Goal: Book appointment/travel/reservation

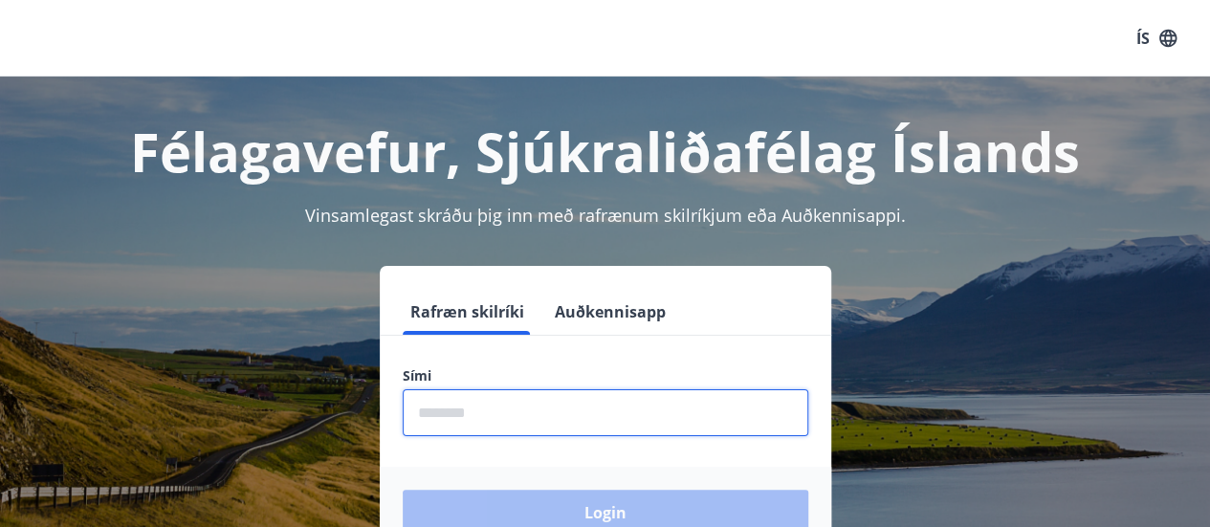
click at [425, 412] on input "phone" at bounding box center [605, 412] width 405 height 47
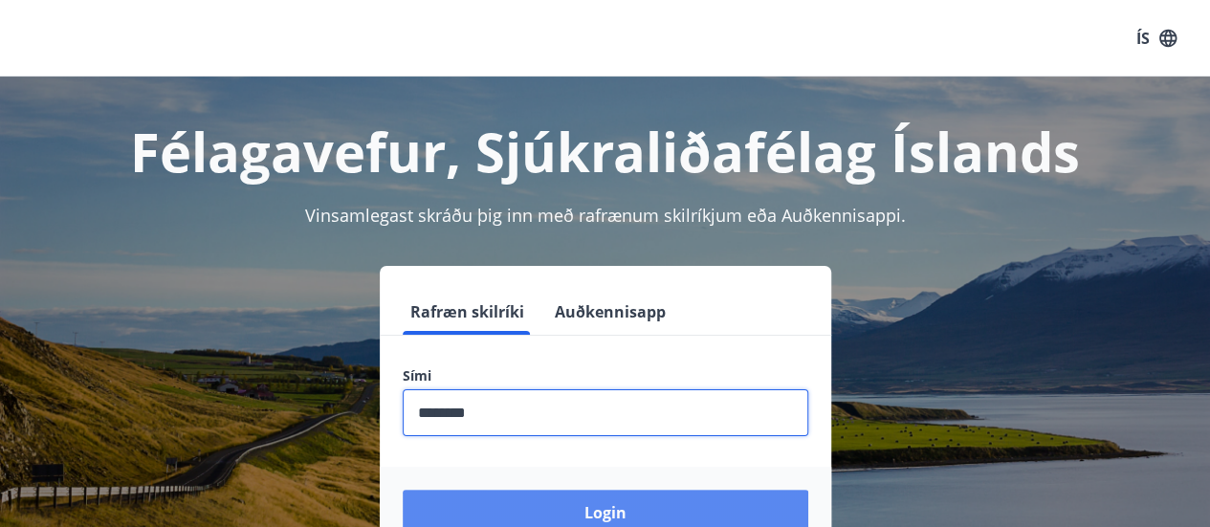
type input "********"
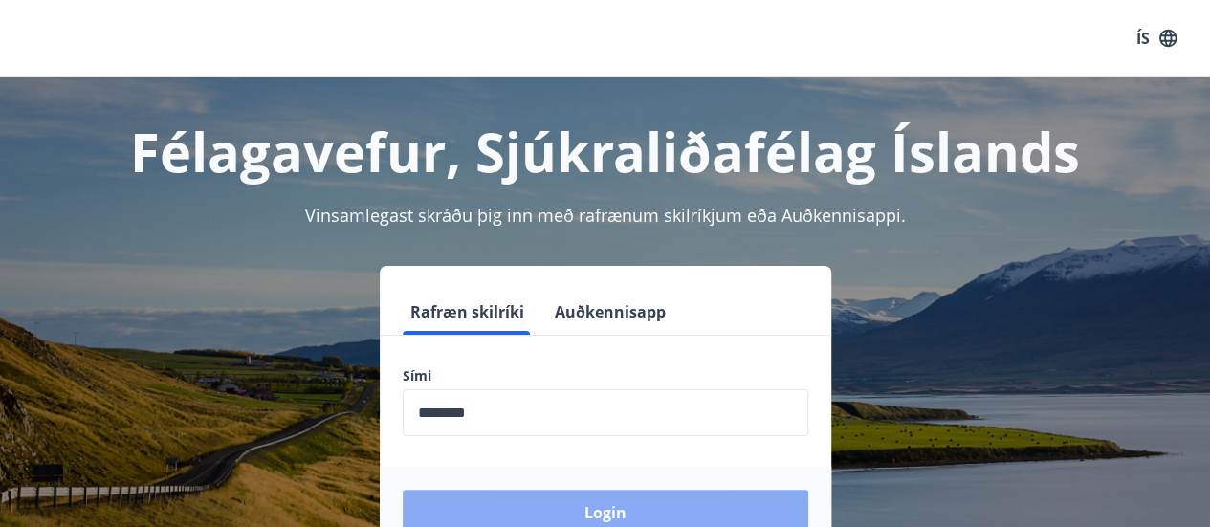
click at [604, 508] on button "Login" at bounding box center [605, 513] width 405 height 46
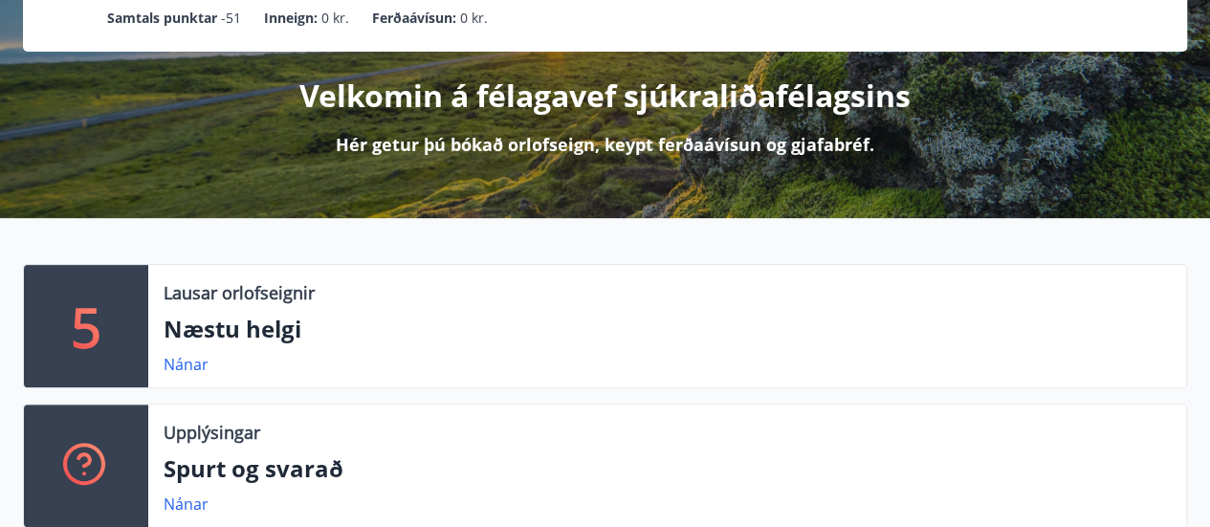
scroll to position [199, 0]
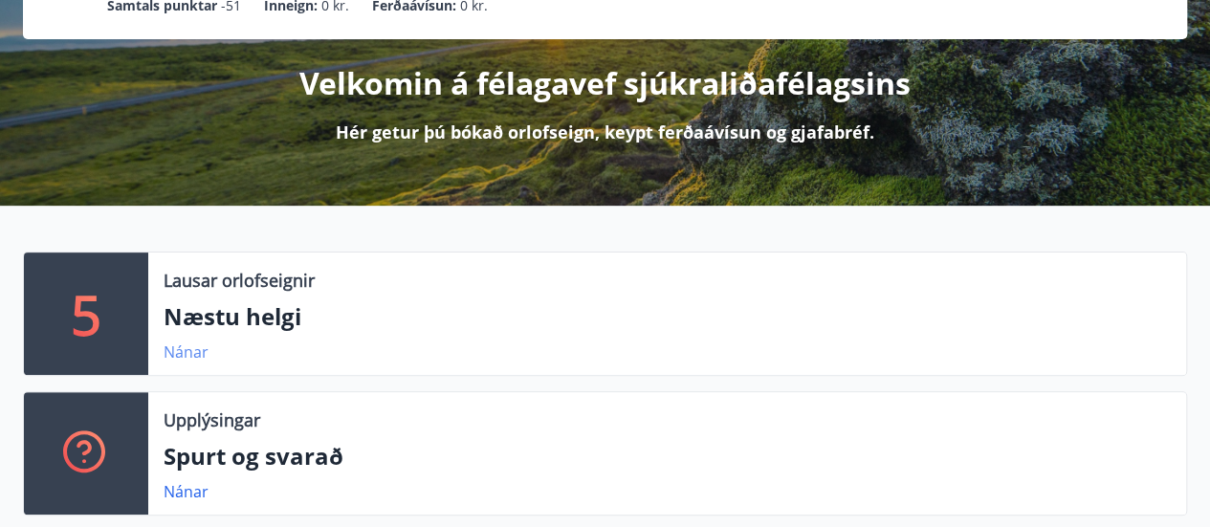
click at [181, 351] on link "Nánar" at bounding box center [186, 351] width 45 height 21
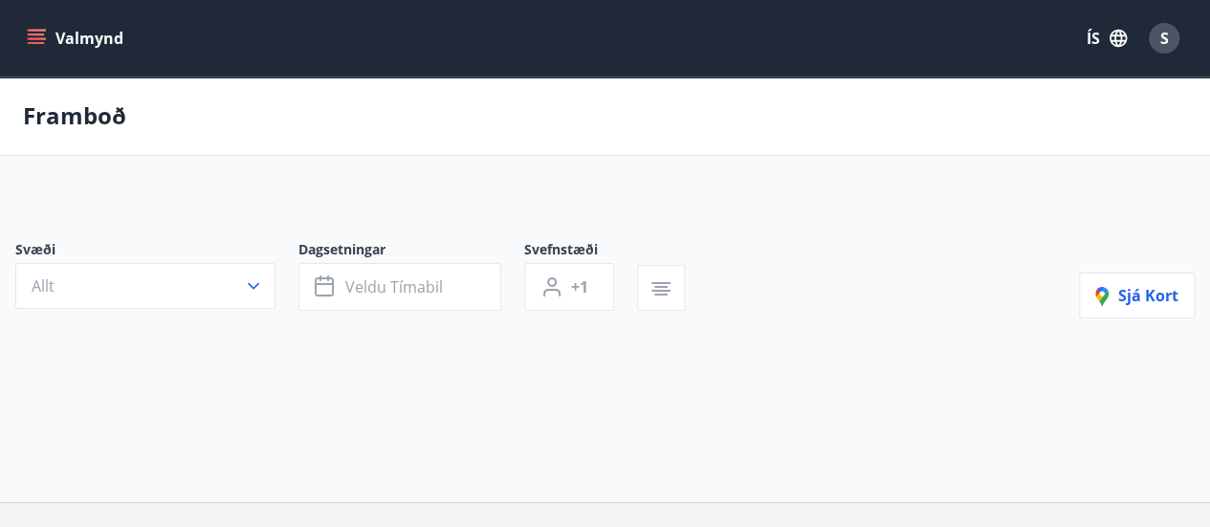
type input "*"
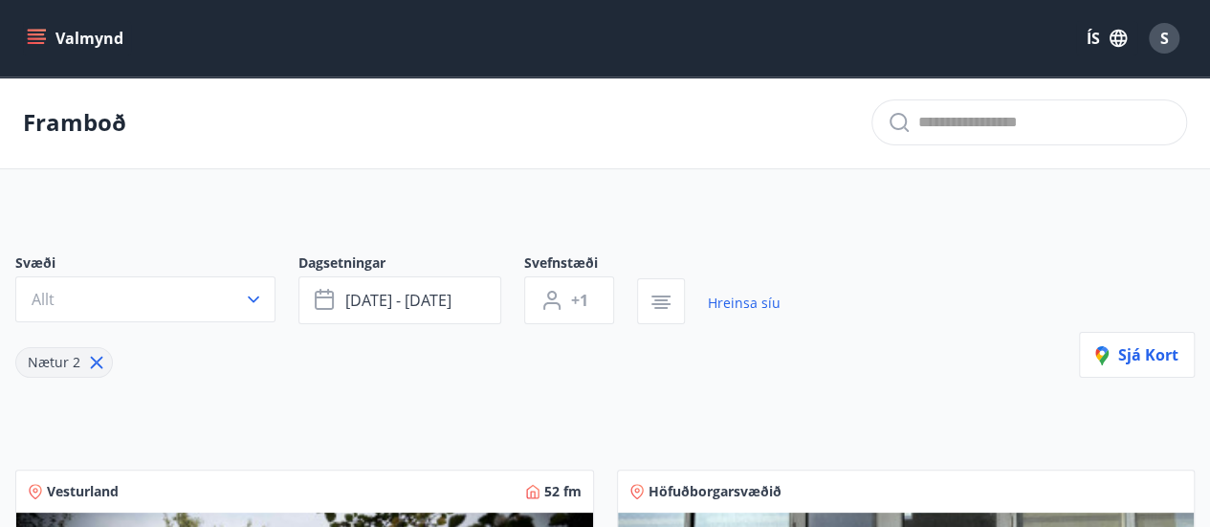
click at [33, 32] on icon "menu" at bounding box center [36, 38] width 19 height 19
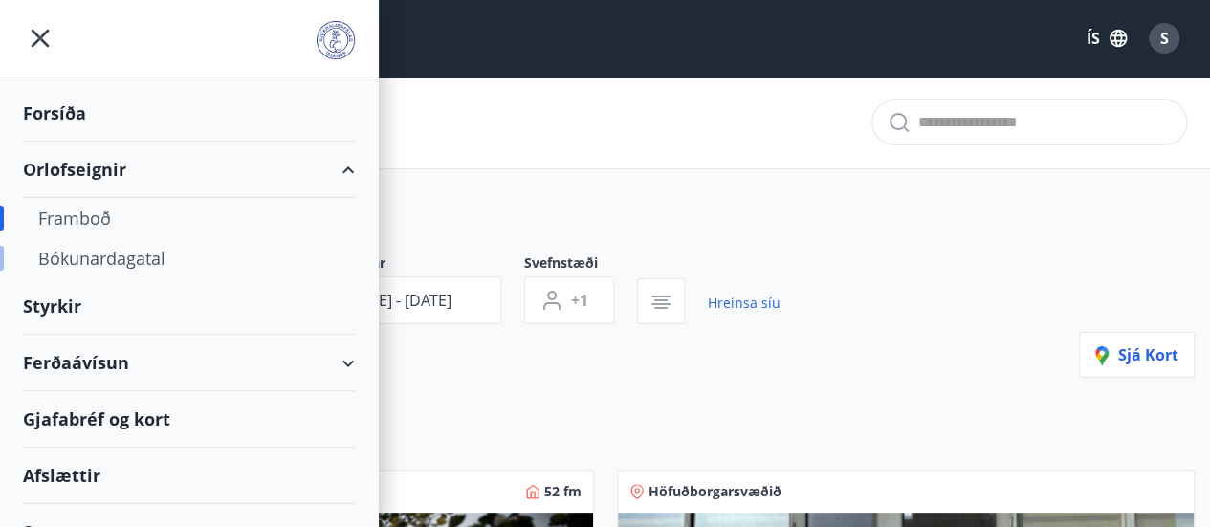
click at [78, 257] on div "Bókunardagatal" at bounding box center [188, 258] width 301 height 40
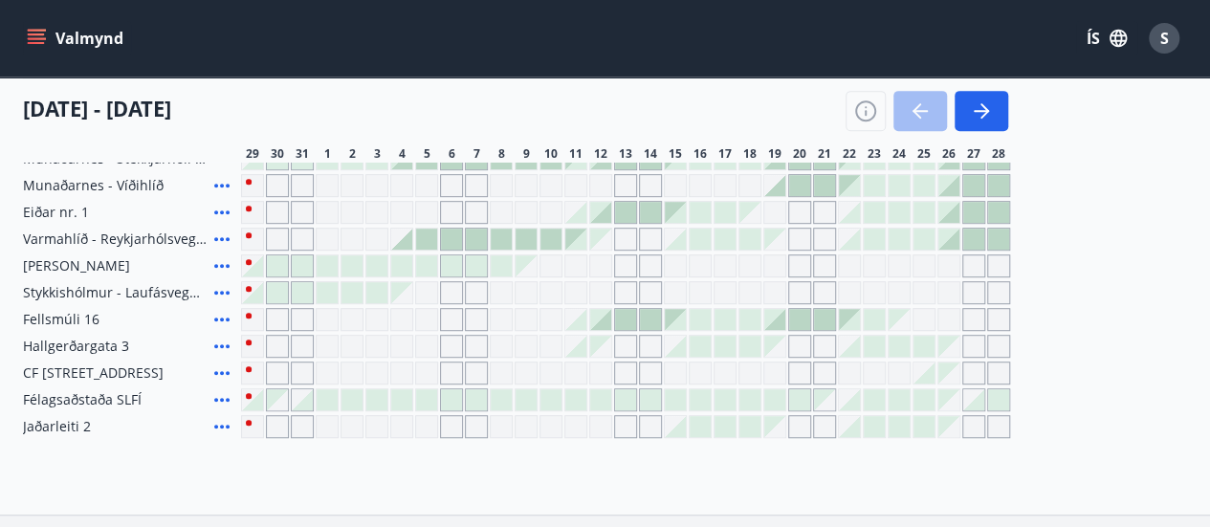
scroll to position [440, 0]
click at [680, 349] on div at bounding box center [675, 347] width 21 height 21
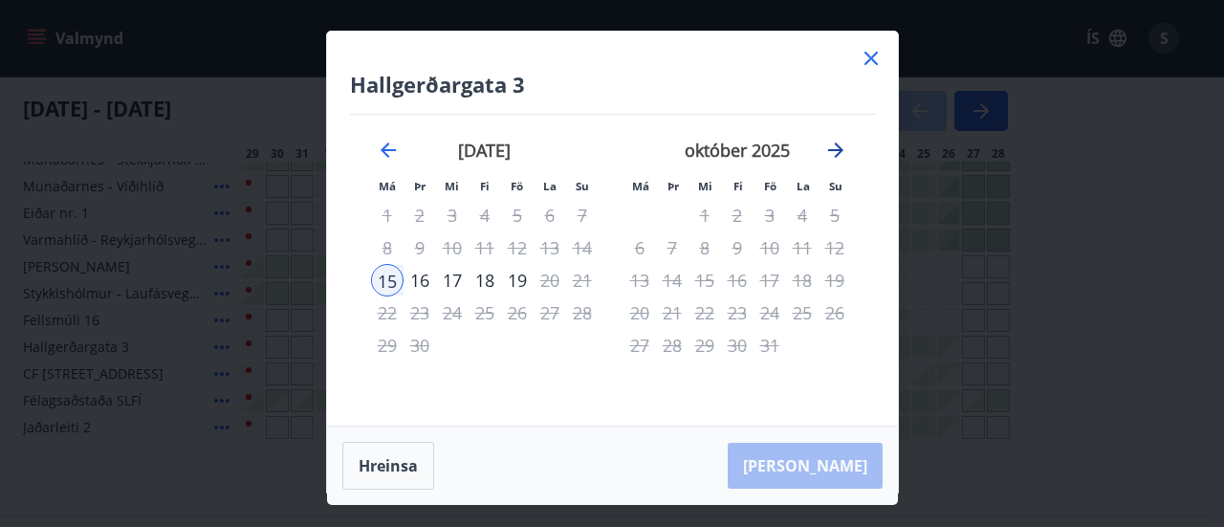
click at [837, 145] on icon "Move forward to switch to the next month." at bounding box center [835, 149] width 15 height 15
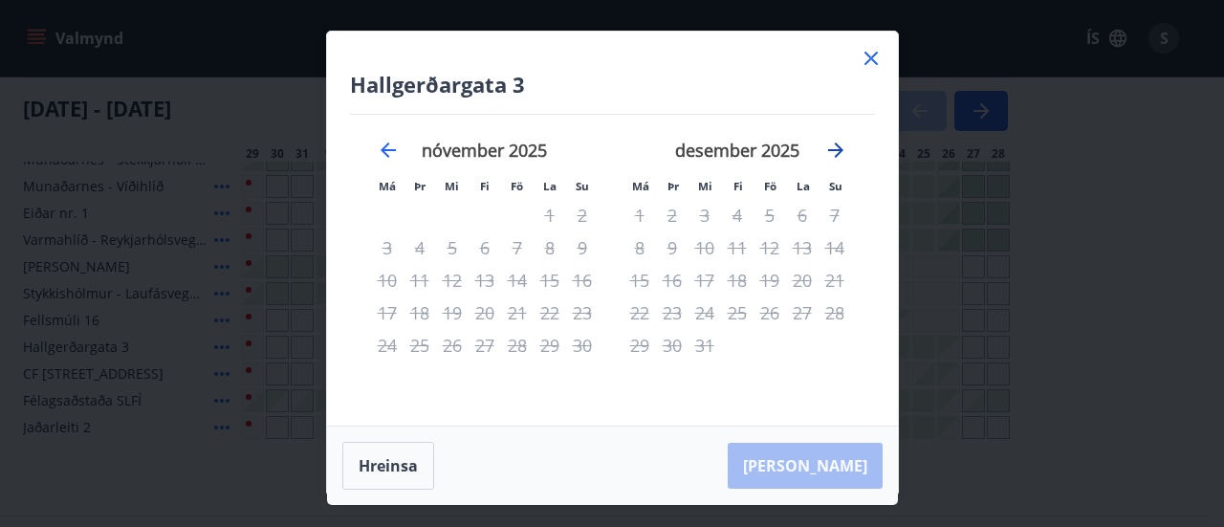
click at [837, 145] on icon "Move forward to switch to the next month." at bounding box center [835, 149] width 15 height 15
click at [870, 57] on icon at bounding box center [870, 58] width 3 height 3
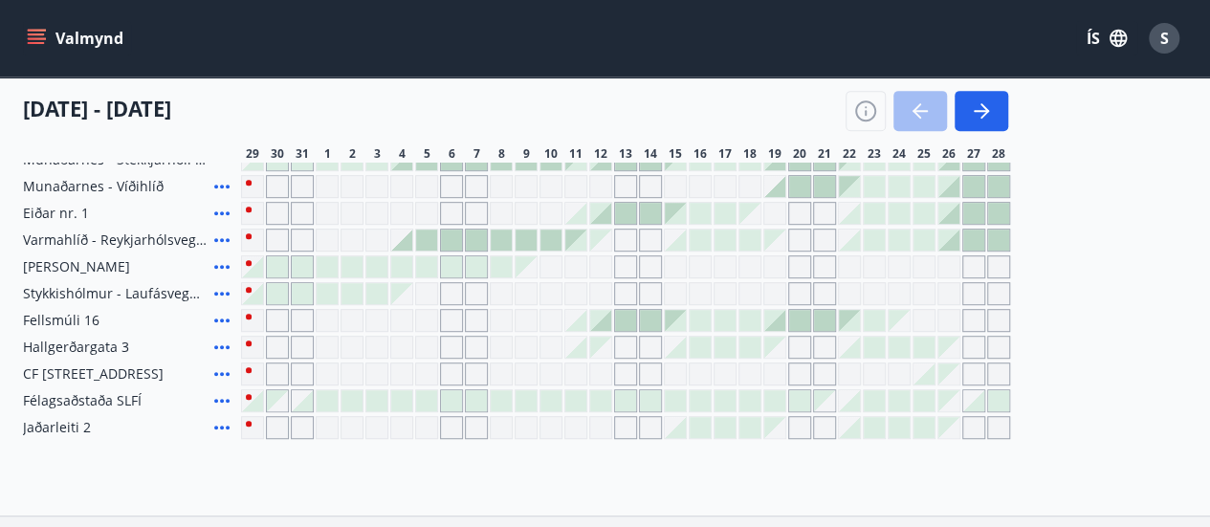
click at [579, 321] on div at bounding box center [575, 320] width 21 height 21
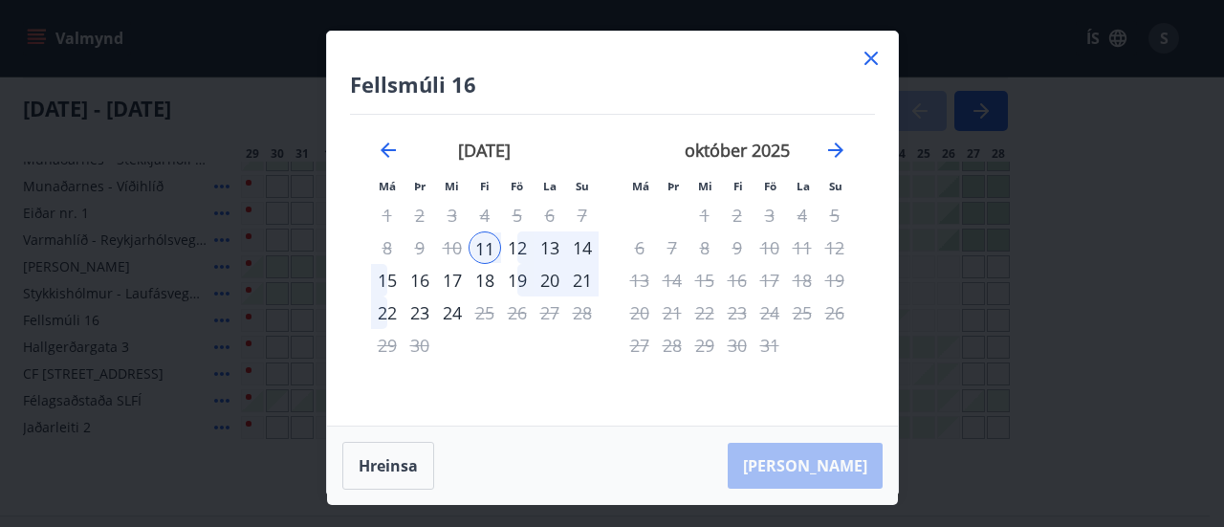
click at [871, 56] on icon at bounding box center [870, 58] width 13 height 13
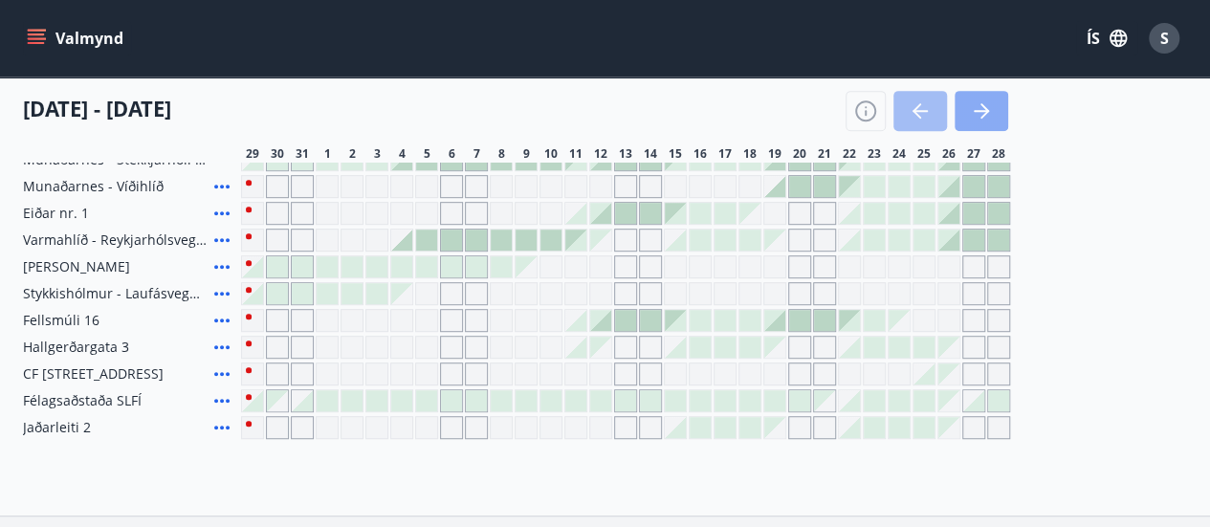
click at [974, 113] on icon "button" at bounding box center [981, 110] width 23 height 23
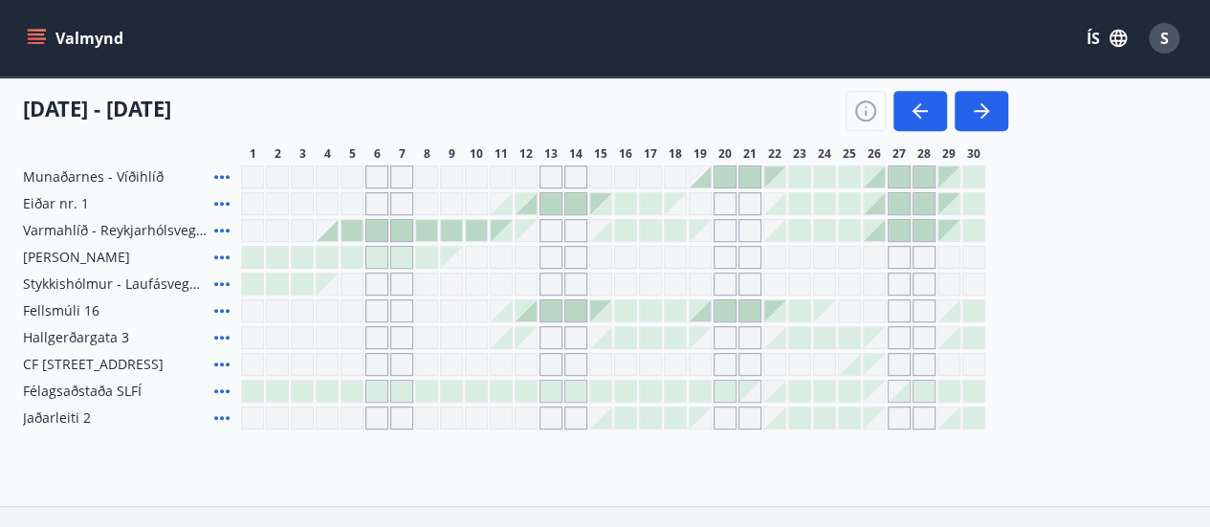
scroll to position [448, 0]
click at [975, 100] on icon "button" at bounding box center [981, 110] width 23 height 23
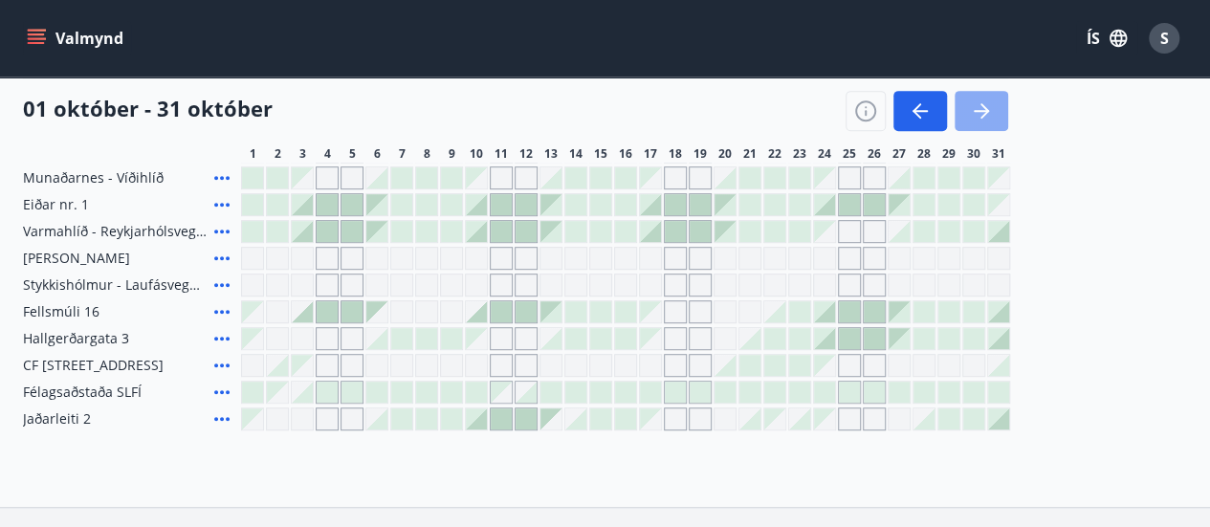
click at [982, 113] on icon "button" at bounding box center [981, 110] width 23 height 23
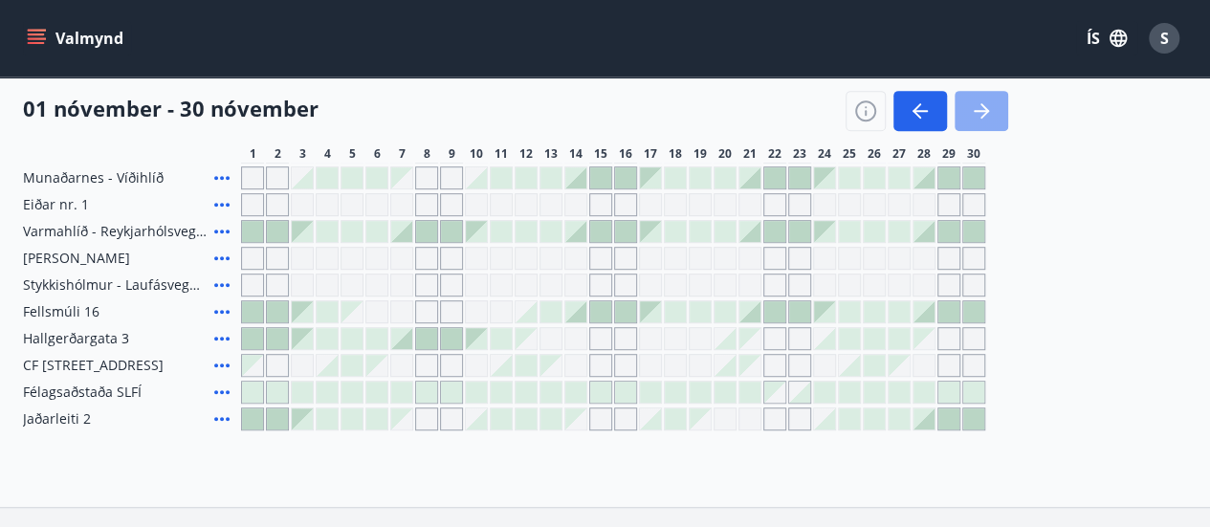
click at [982, 113] on icon "button" at bounding box center [981, 110] width 23 height 23
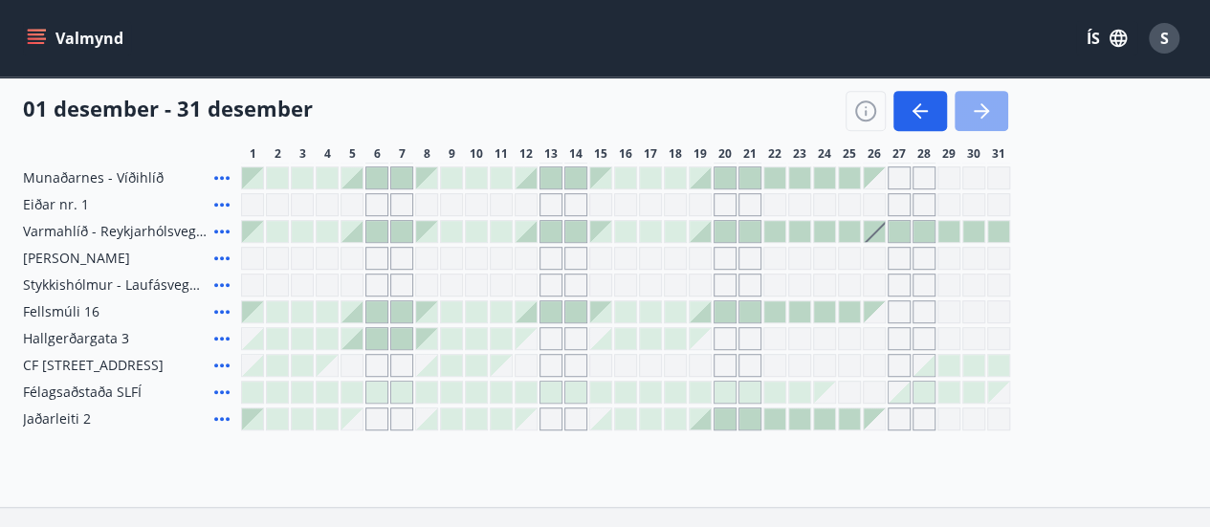
click at [982, 113] on icon "button" at bounding box center [981, 110] width 23 height 23
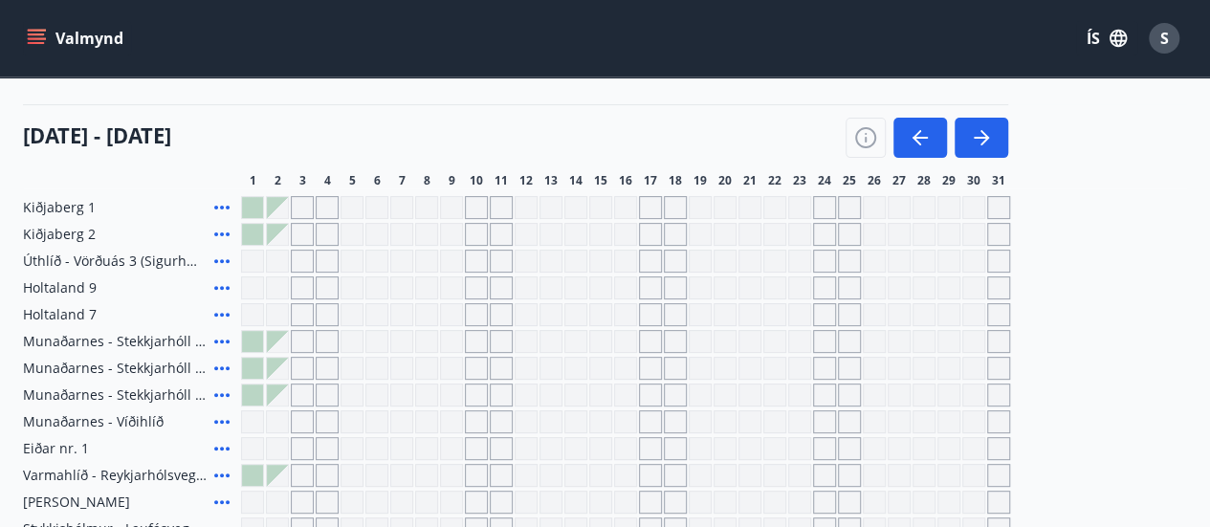
scroll to position [206, 0]
click at [344, 338] on div "Gráir dagar eru ekki bókanlegir" at bounding box center [351, 340] width 23 height 23
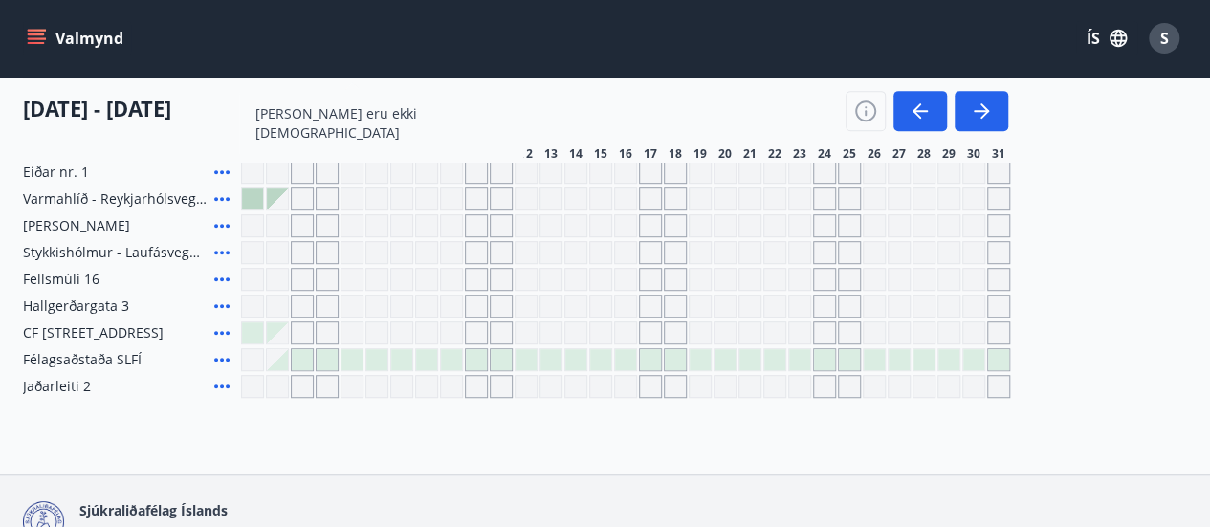
scroll to position [0, 0]
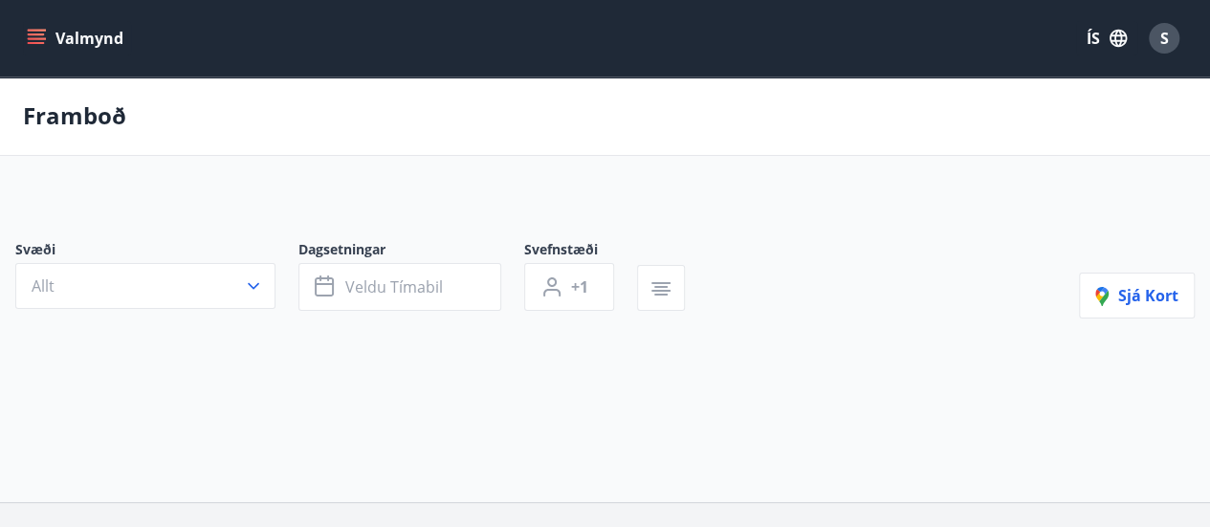
type input "*"
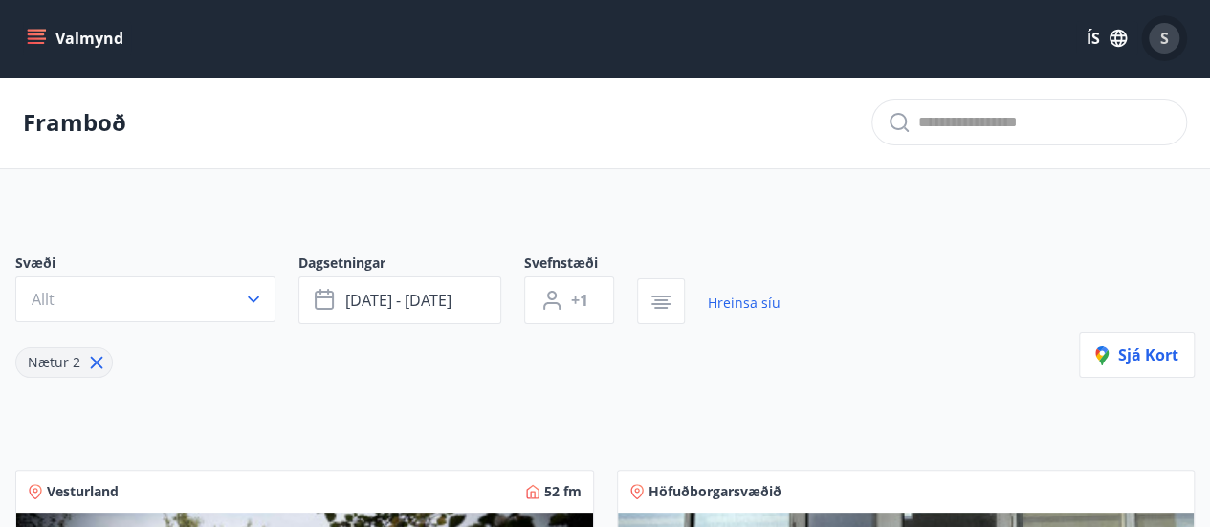
click at [1160, 38] on span "S" at bounding box center [1164, 38] width 9 height 21
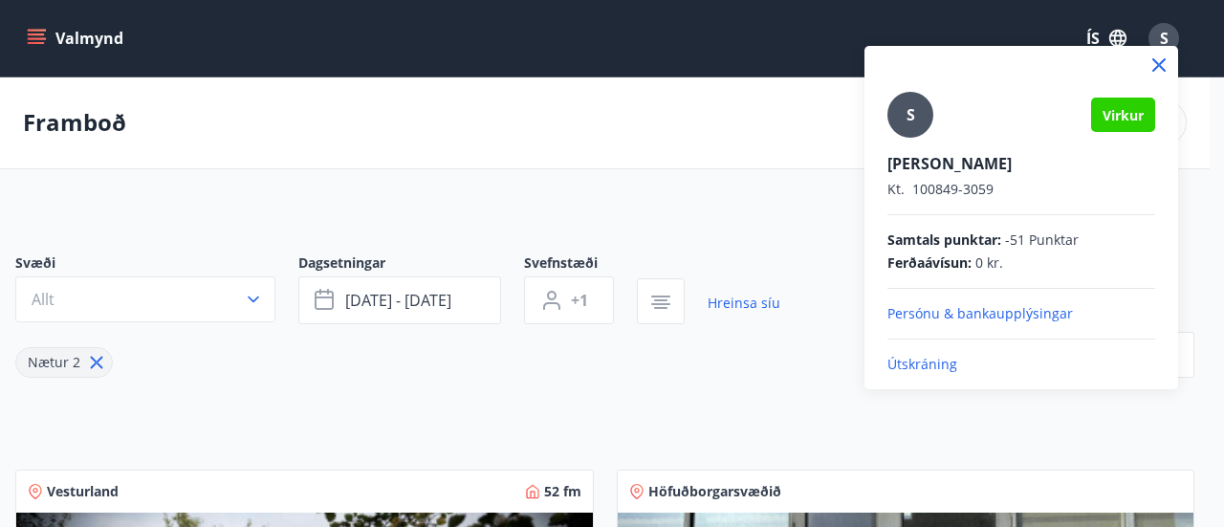
click at [924, 360] on p "Útskráning" at bounding box center [1021, 364] width 268 height 19
